Goal: Information Seeking & Learning: Learn about a topic

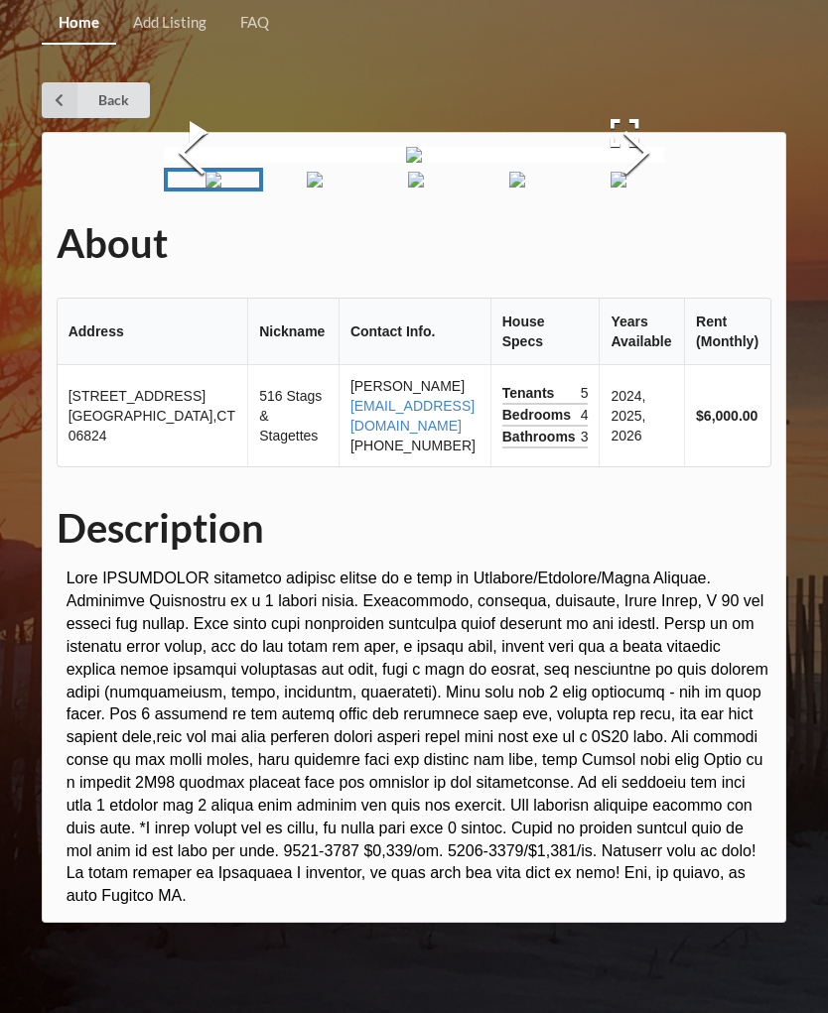
click at [406, 163] on img at bounding box center [414, 155] width 16 height 16
click at [630, 245] on button "Next Slide" at bounding box center [636, 155] width 56 height 180
click at [632, 245] on button "Next Slide" at bounding box center [636, 155] width 56 height 180
click at [638, 245] on button "Next Slide" at bounding box center [636, 155] width 56 height 180
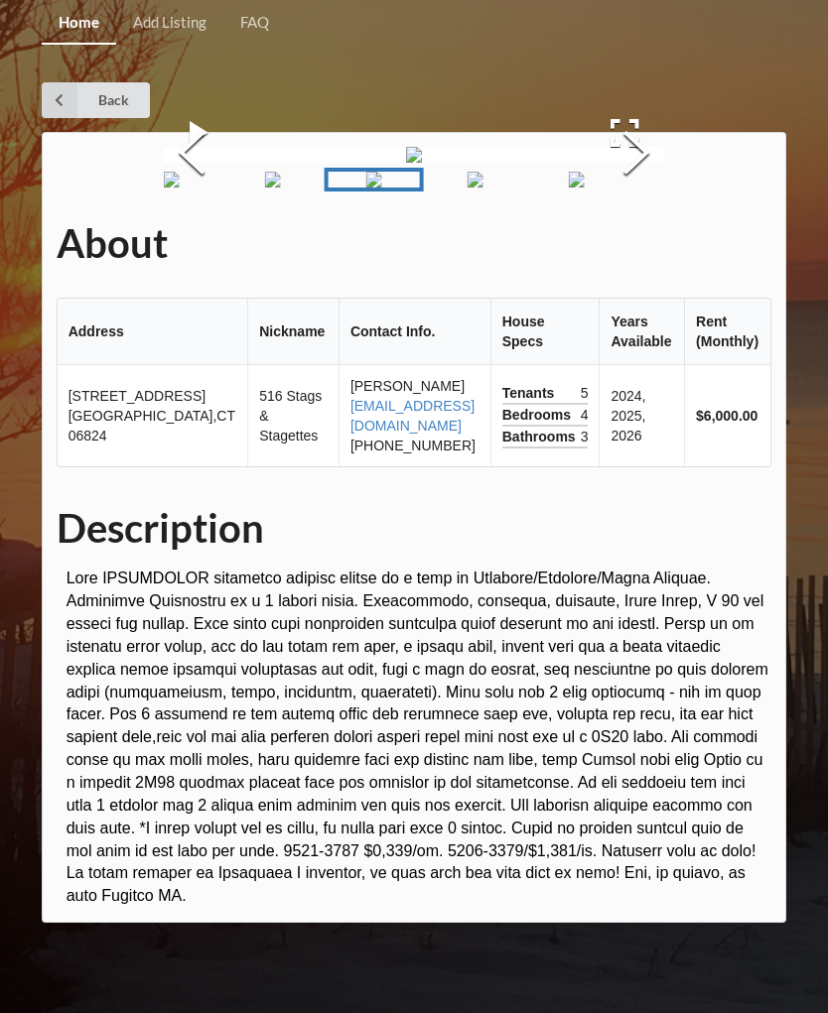
click at [643, 245] on button "Next Slide" at bounding box center [636, 155] width 56 height 180
click at [641, 245] on button "Next Slide" at bounding box center [636, 155] width 56 height 180
click at [701, 328] on div "About Address Nickname Contact Info. House Specs Years Available Rent (Monthly)…" at bounding box center [414, 527] width 745 height 791
click at [642, 245] on button "Next Slide" at bounding box center [636, 155] width 56 height 180
click at [641, 245] on button "Next Slide" at bounding box center [636, 155] width 56 height 180
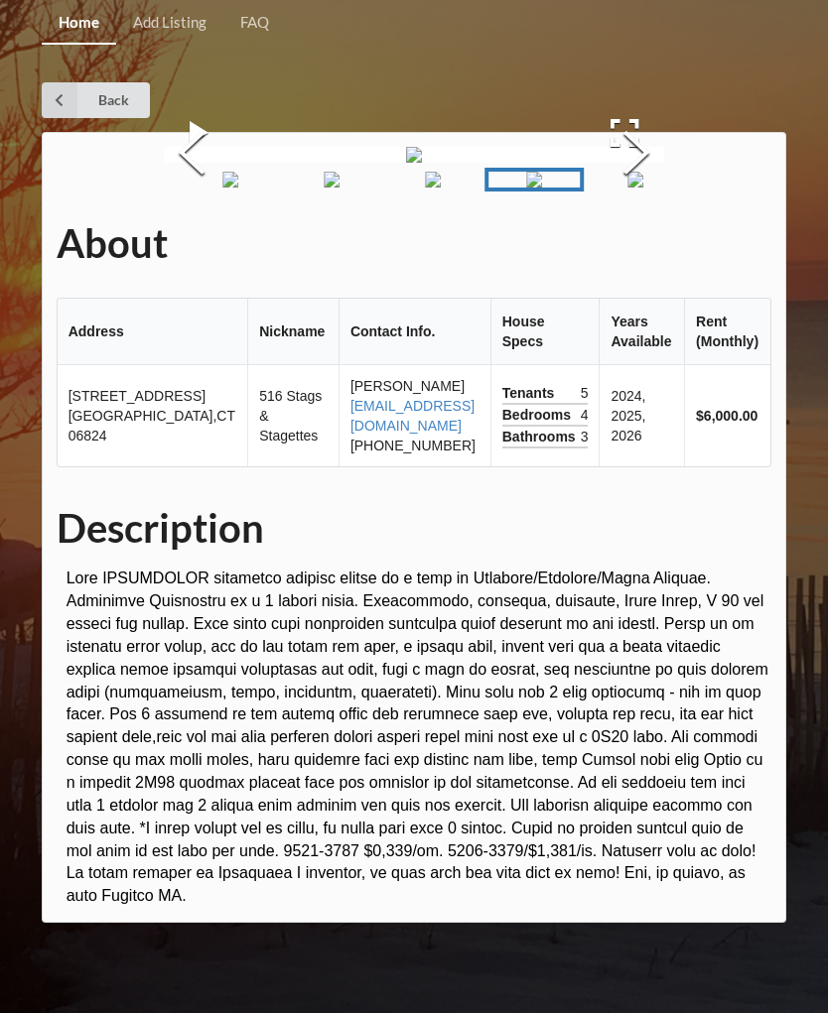
click at [629, 245] on button "Next Slide" at bounding box center [636, 155] width 56 height 180
click at [638, 245] on button "Next Slide" at bounding box center [636, 155] width 56 height 180
click at [642, 245] on button "Next Slide" at bounding box center [636, 155] width 56 height 180
click at [639, 245] on button "Next Slide" at bounding box center [636, 155] width 56 height 180
click at [644, 245] on button "Next Slide" at bounding box center [636, 155] width 56 height 180
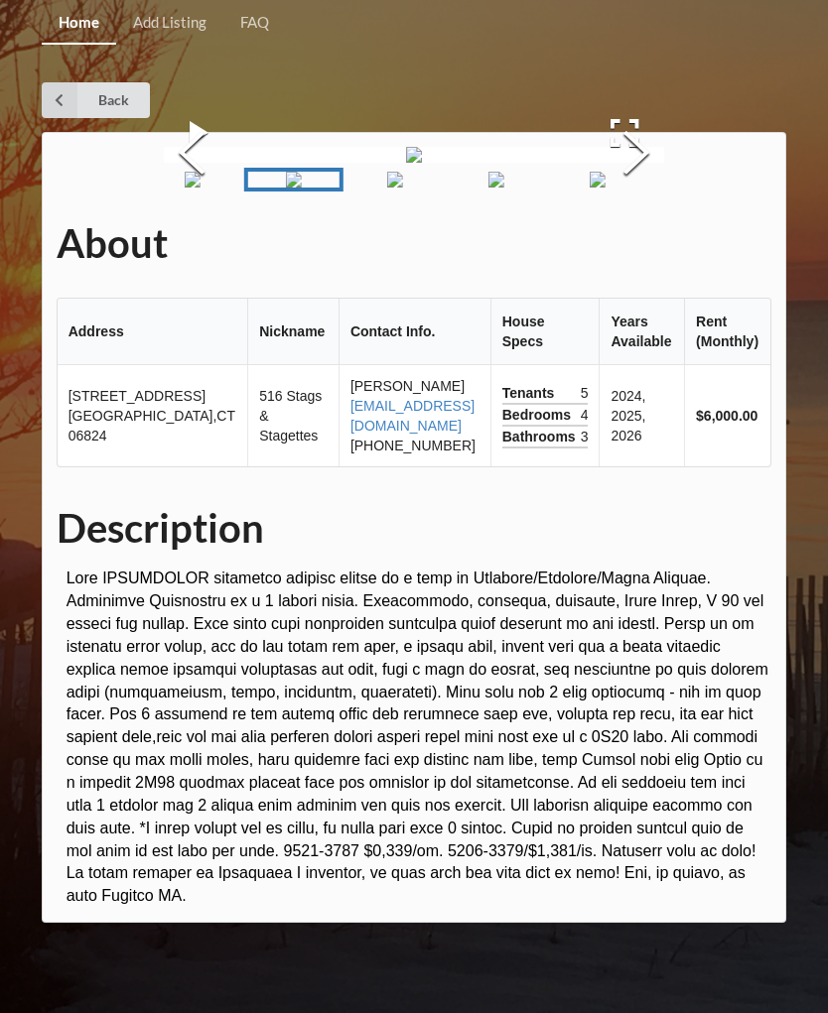
click at [634, 245] on button "Next Slide" at bounding box center [636, 155] width 56 height 180
click at [642, 245] on button "Next Slide" at bounding box center [636, 155] width 56 height 180
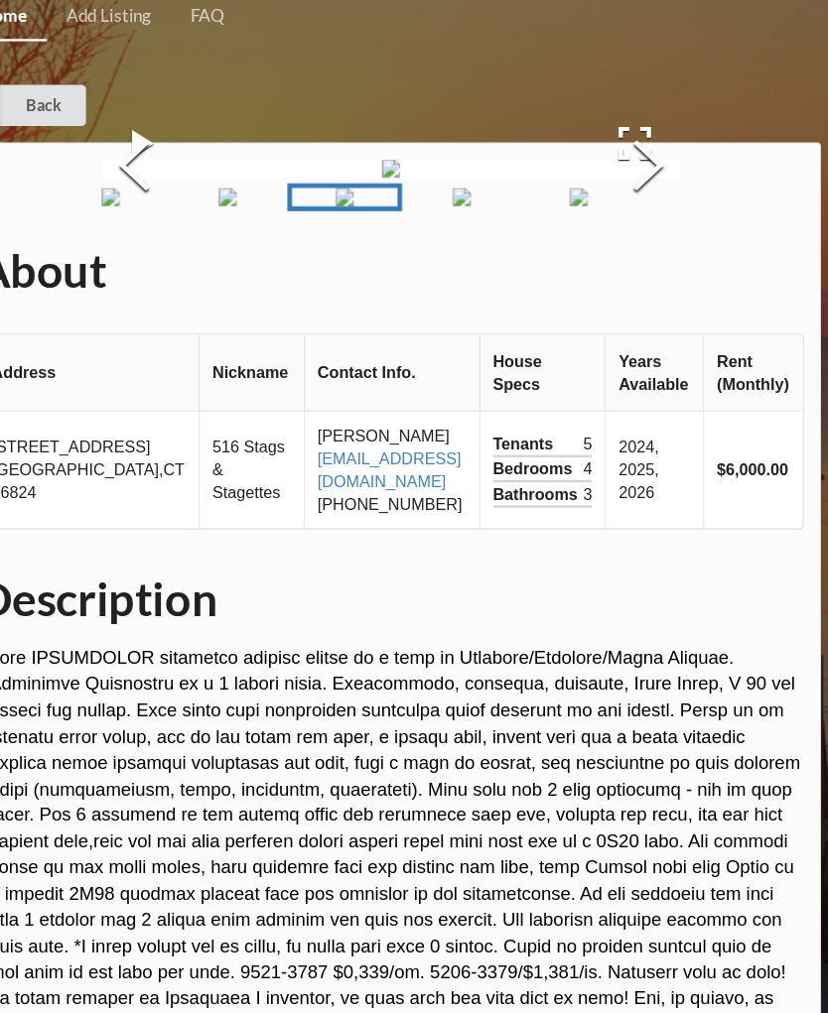
click at [608, 245] on button "Next Slide" at bounding box center [636, 155] width 56 height 180
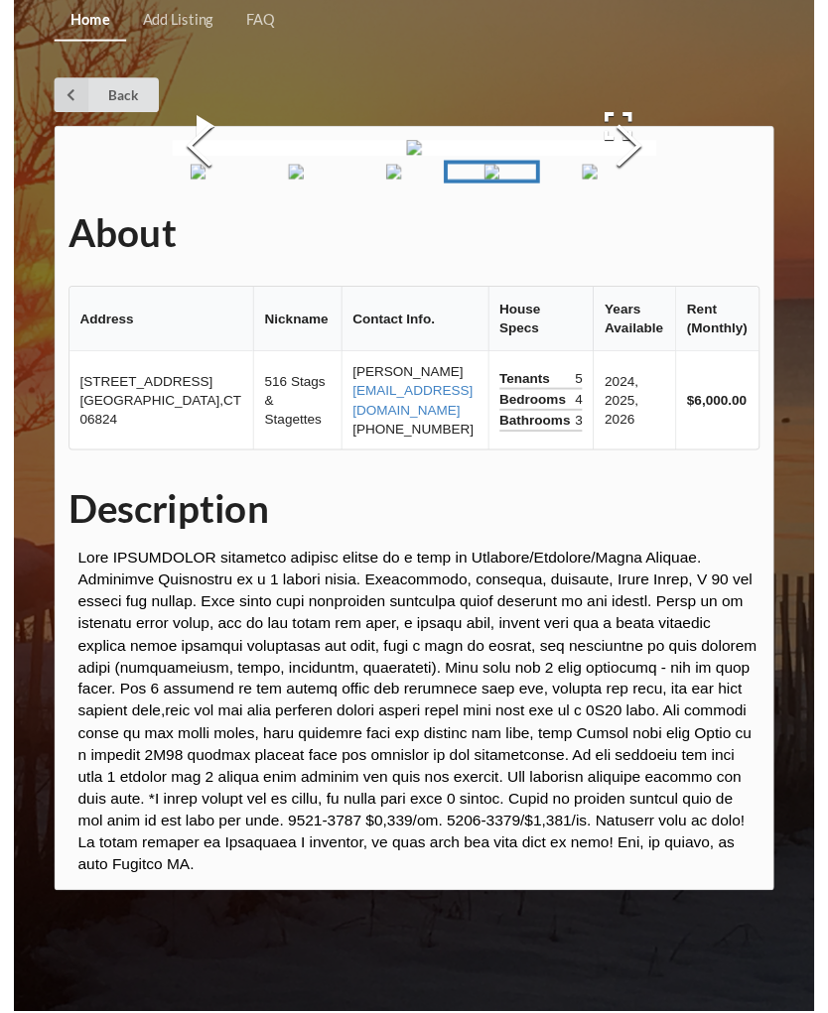
scroll to position [375, 0]
